Goal: Information Seeking & Learning: Learn about a topic

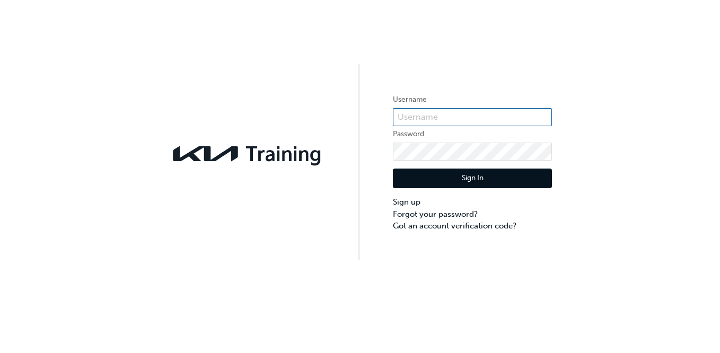
type input "KAU83975B4"
click at [478, 172] on button "Sign In" at bounding box center [472, 178] width 159 height 20
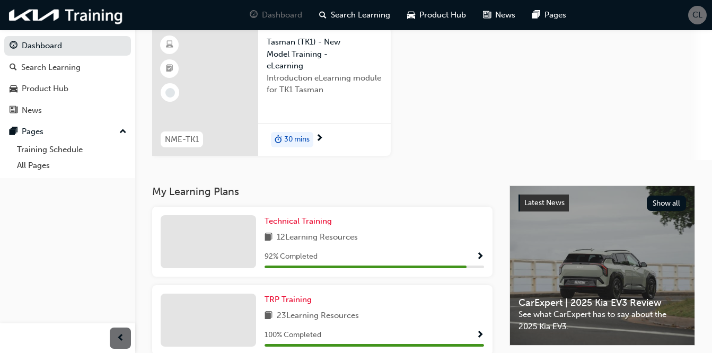
scroll to position [17, 0]
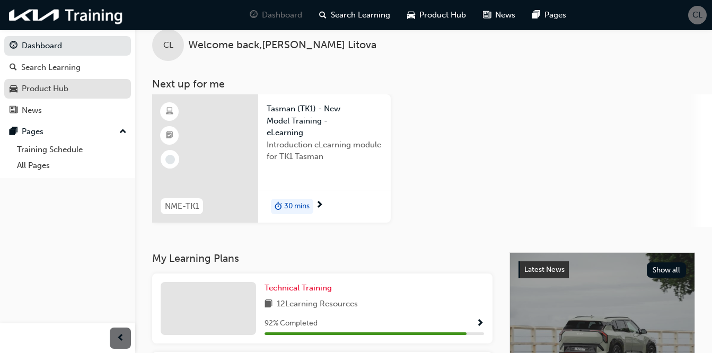
click at [32, 95] on link "Product Hub" at bounding box center [67, 89] width 127 height 20
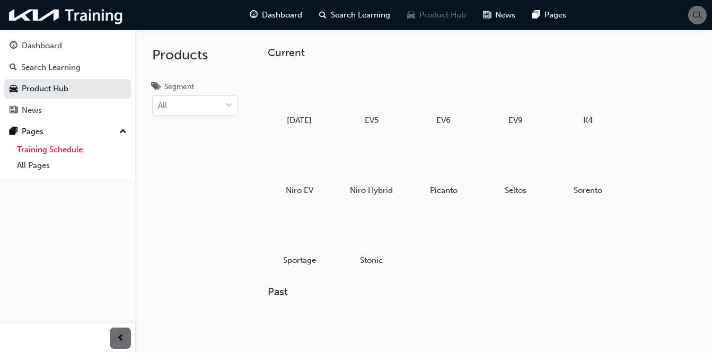
click at [53, 152] on link "Training Schedule" at bounding box center [72, 149] width 118 height 16
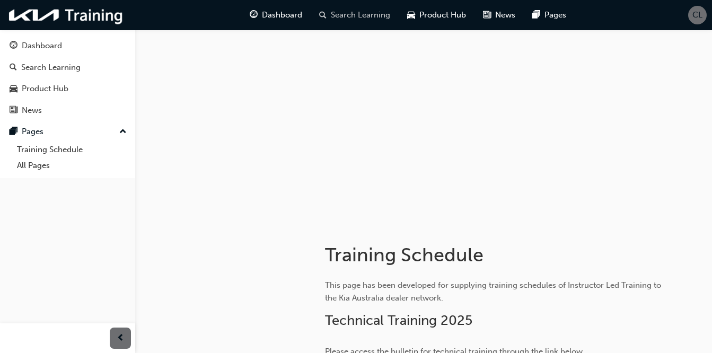
click at [356, 14] on span "Search Learning" at bounding box center [360, 15] width 59 height 12
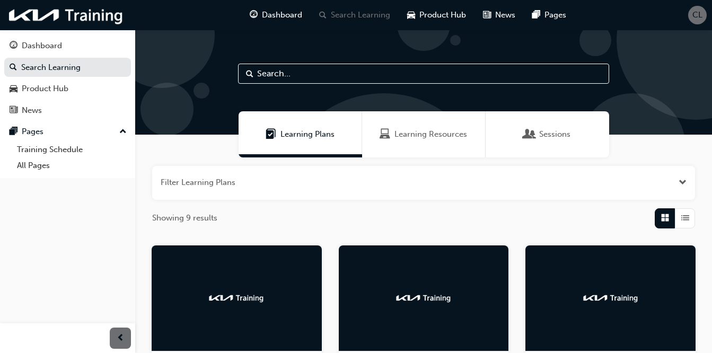
click at [426, 134] on span "Learning Resources" at bounding box center [430, 134] width 73 height 12
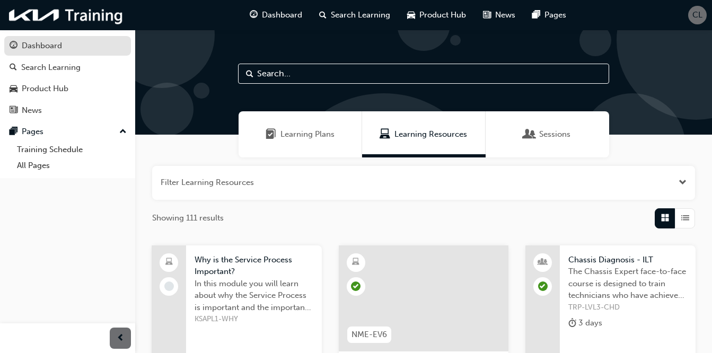
click at [40, 42] on div "Dashboard" at bounding box center [42, 46] width 40 height 12
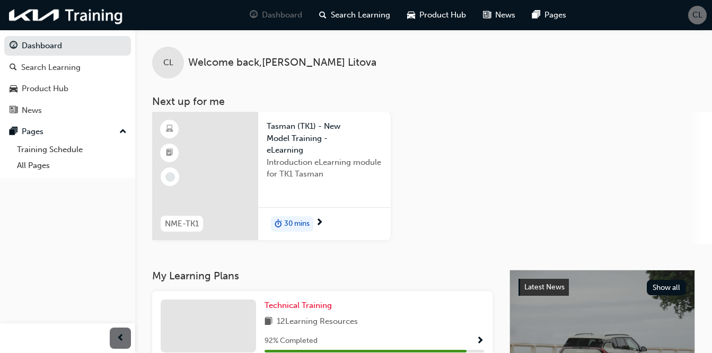
click at [296, 140] on span "Tasman (TK1) - New Model Training - eLearning" at bounding box center [325, 138] width 116 height 36
